Goal: Information Seeking & Learning: Learn about a topic

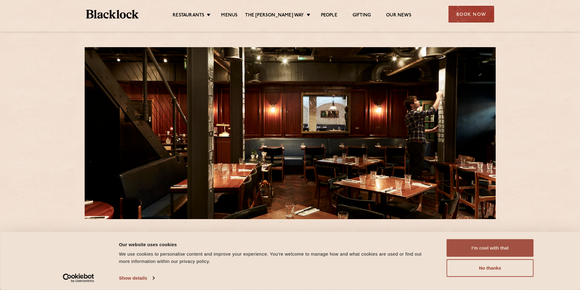
click at [484, 252] on button "I'm cool with that" at bounding box center [490, 249] width 87 height 18
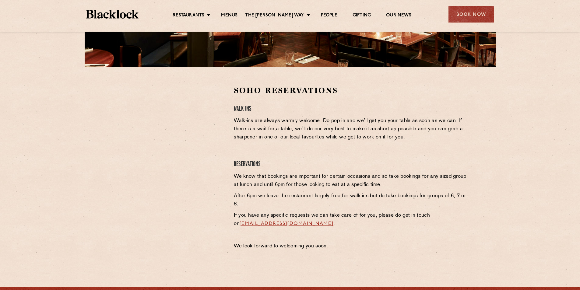
scroll to position [91, 0]
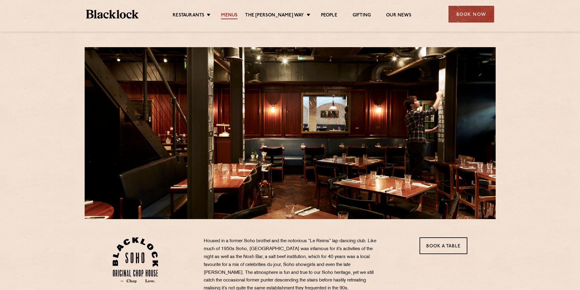
click at [238, 14] on link "Menus" at bounding box center [229, 15] width 16 height 7
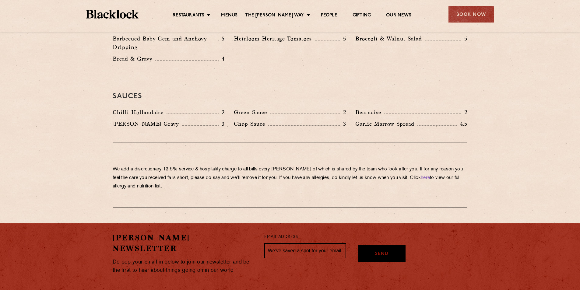
scroll to position [1006, 0]
